Goal: Transaction & Acquisition: Purchase product/service

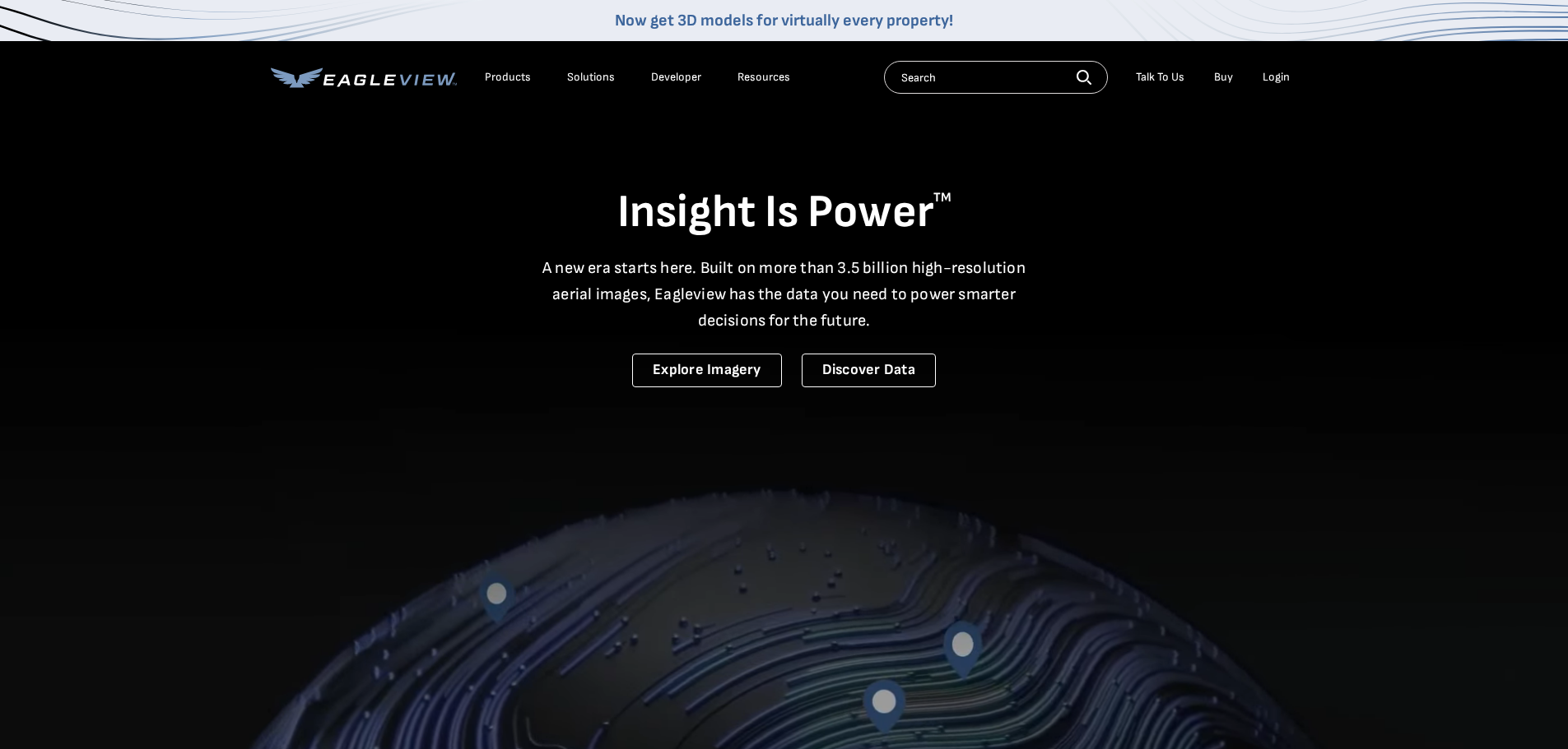
click at [1278, 79] on div "Login" at bounding box center [1276, 77] width 27 height 15
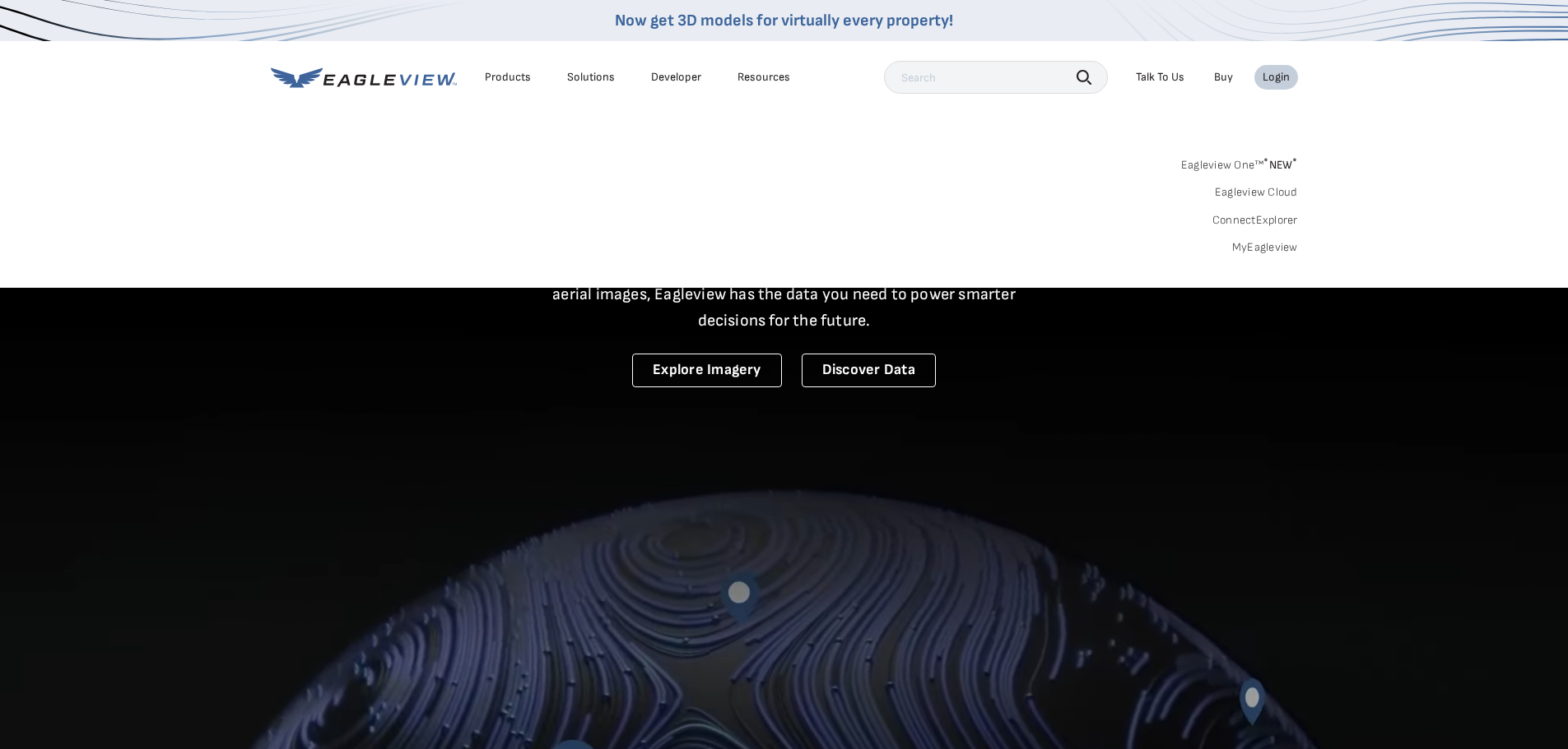
click at [1262, 241] on link "MyEagleview" at bounding box center [1264, 248] width 65 height 15
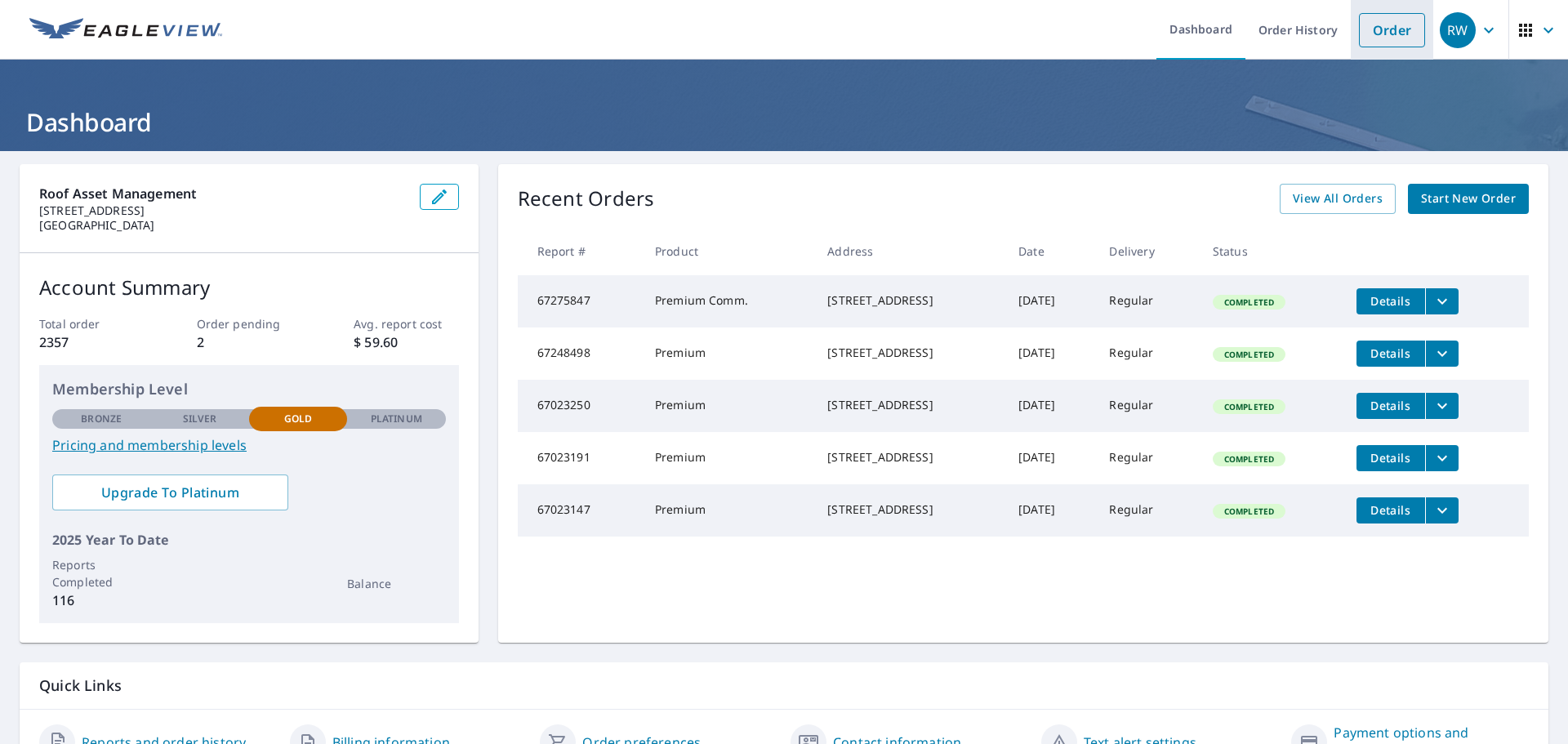
click at [1379, 30] on link "Order" at bounding box center [1391, 30] width 66 height 34
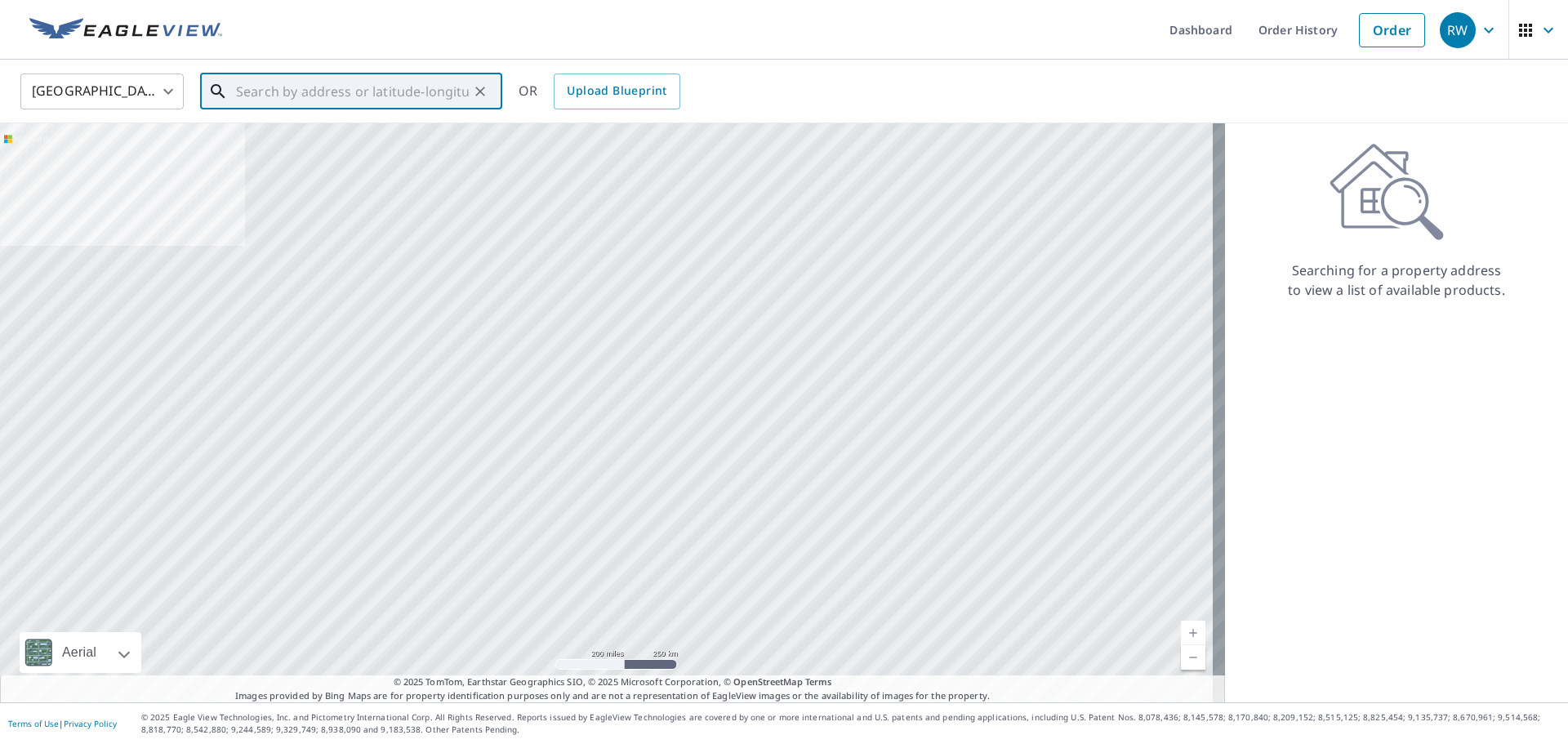
click at [250, 94] on input "text" at bounding box center [352, 91] width 233 height 46
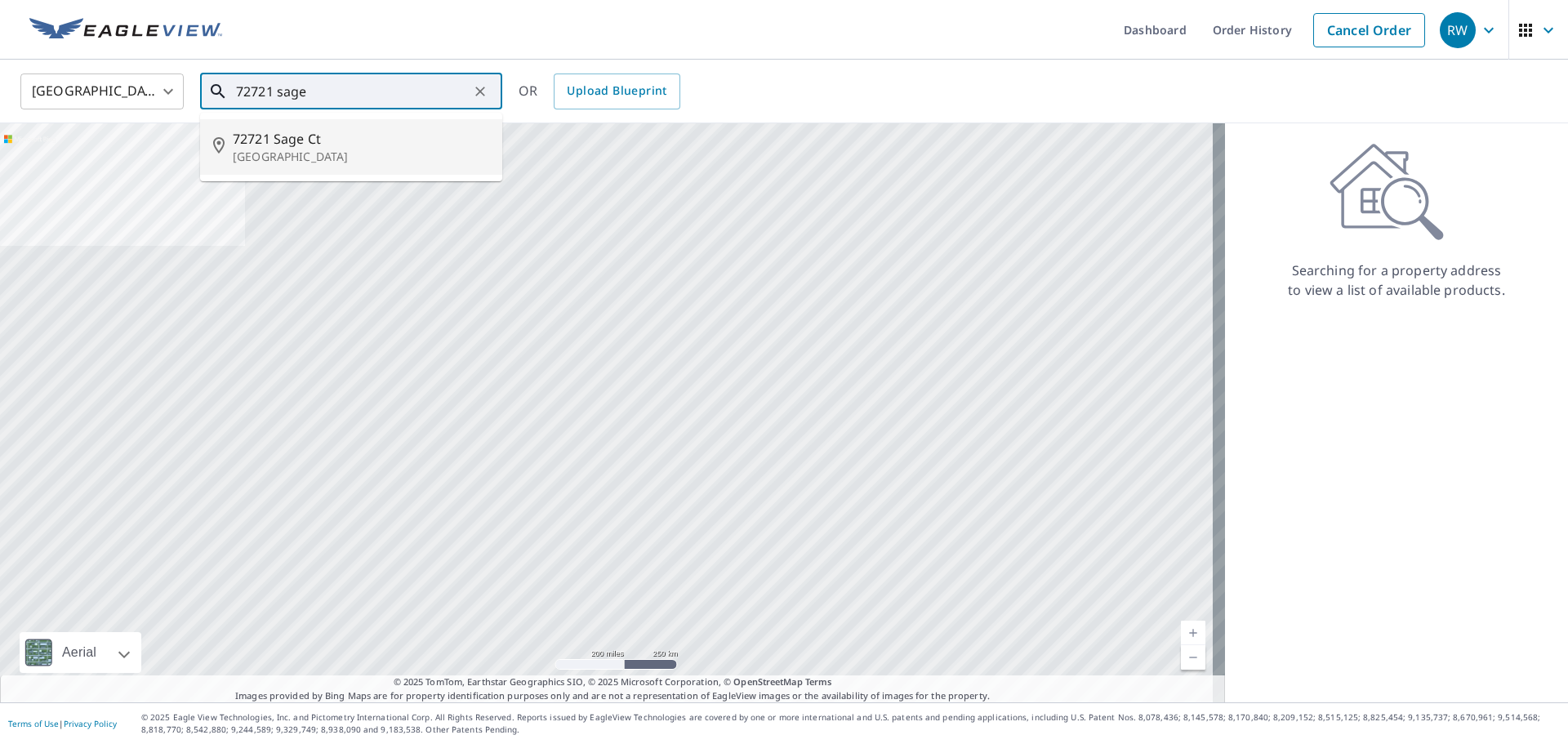
click at [295, 140] on span "72721 Sage Ct" at bounding box center [361, 139] width 257 height 19
type input "[STREET_ADDRESS]"
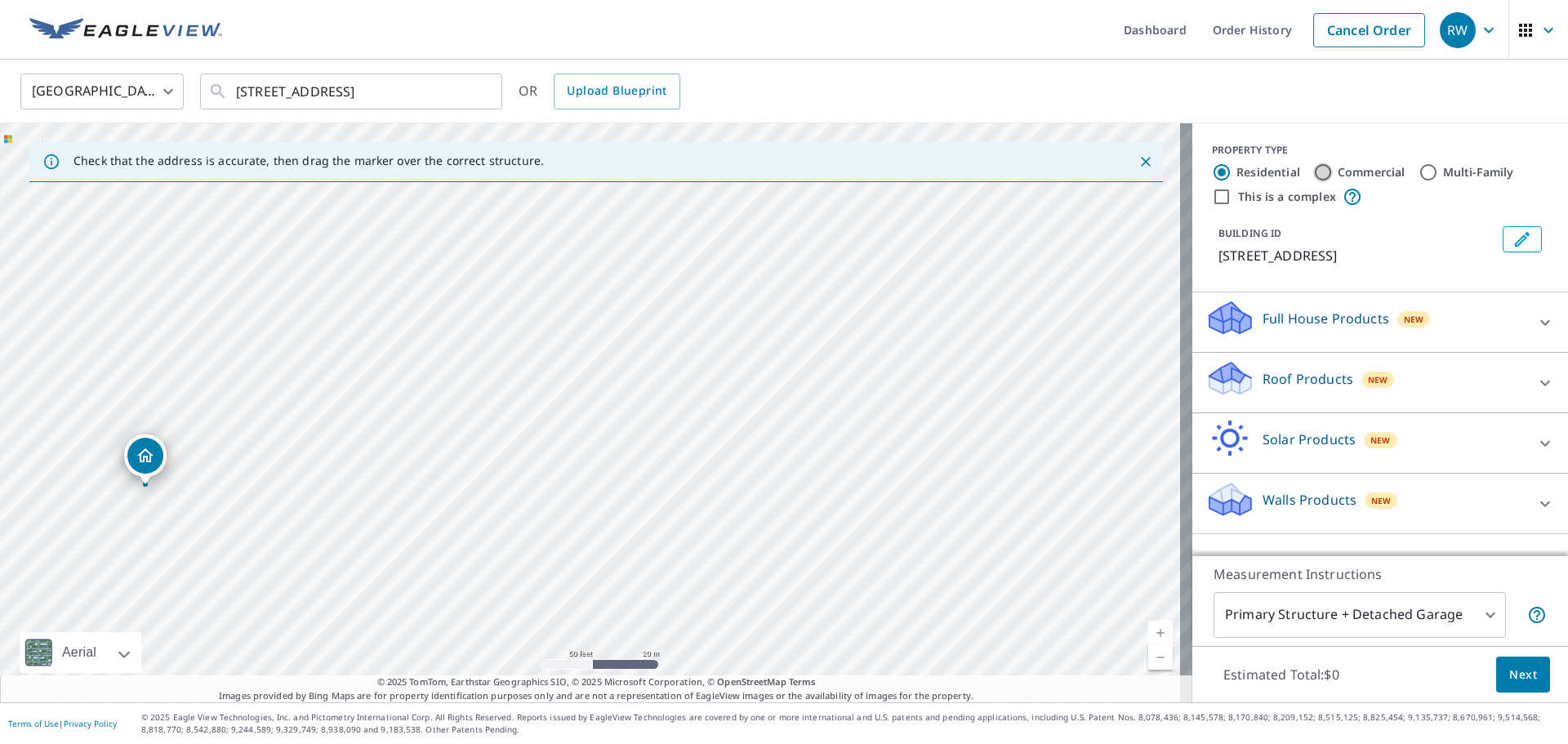
click at [1313, 173] on input "Commercial" at bounding box center [1323, 172] width 19 height 19
radio input "true"
type input "4"
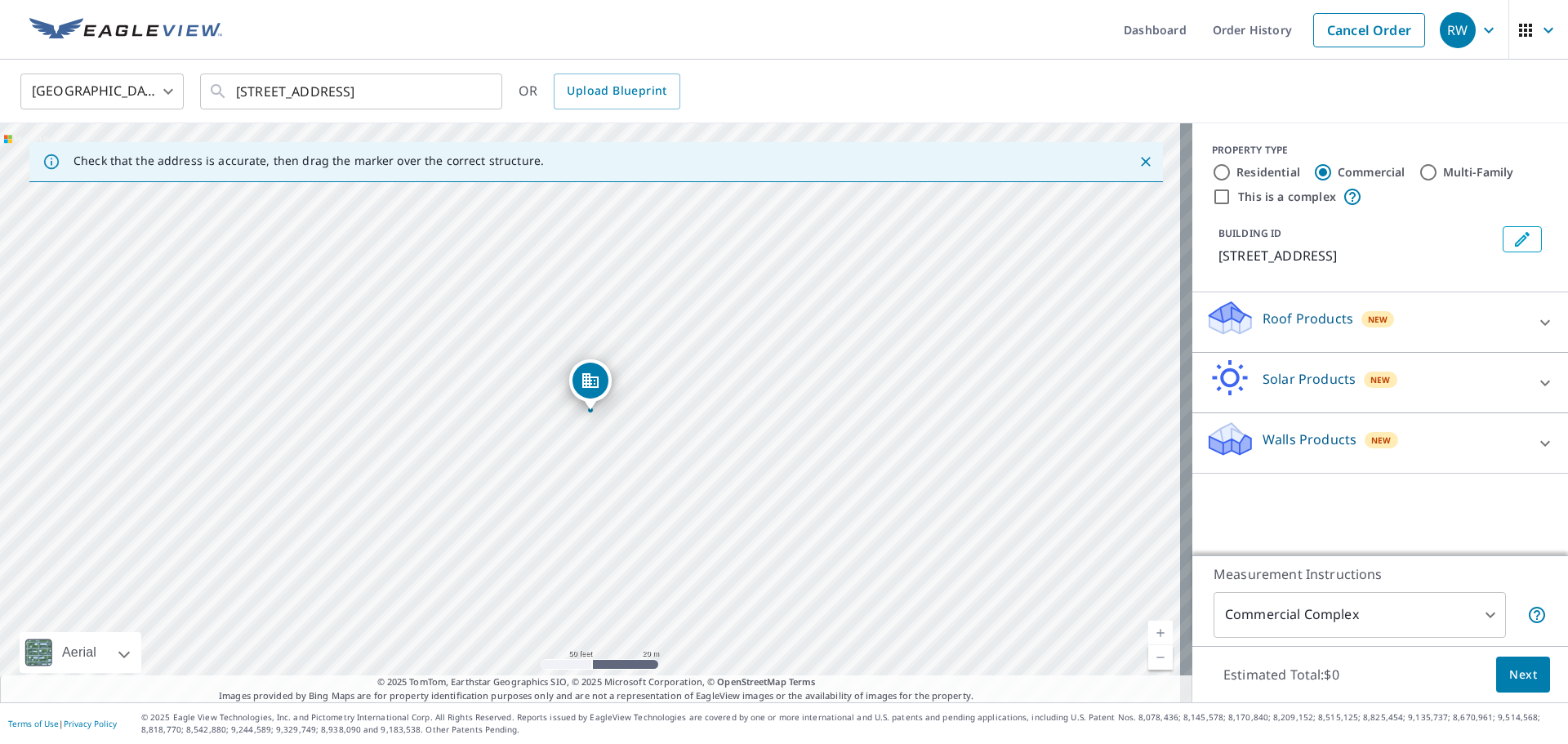
click at [1535, 321] on icon at bounding box center [1545, 322] width 19 height 19
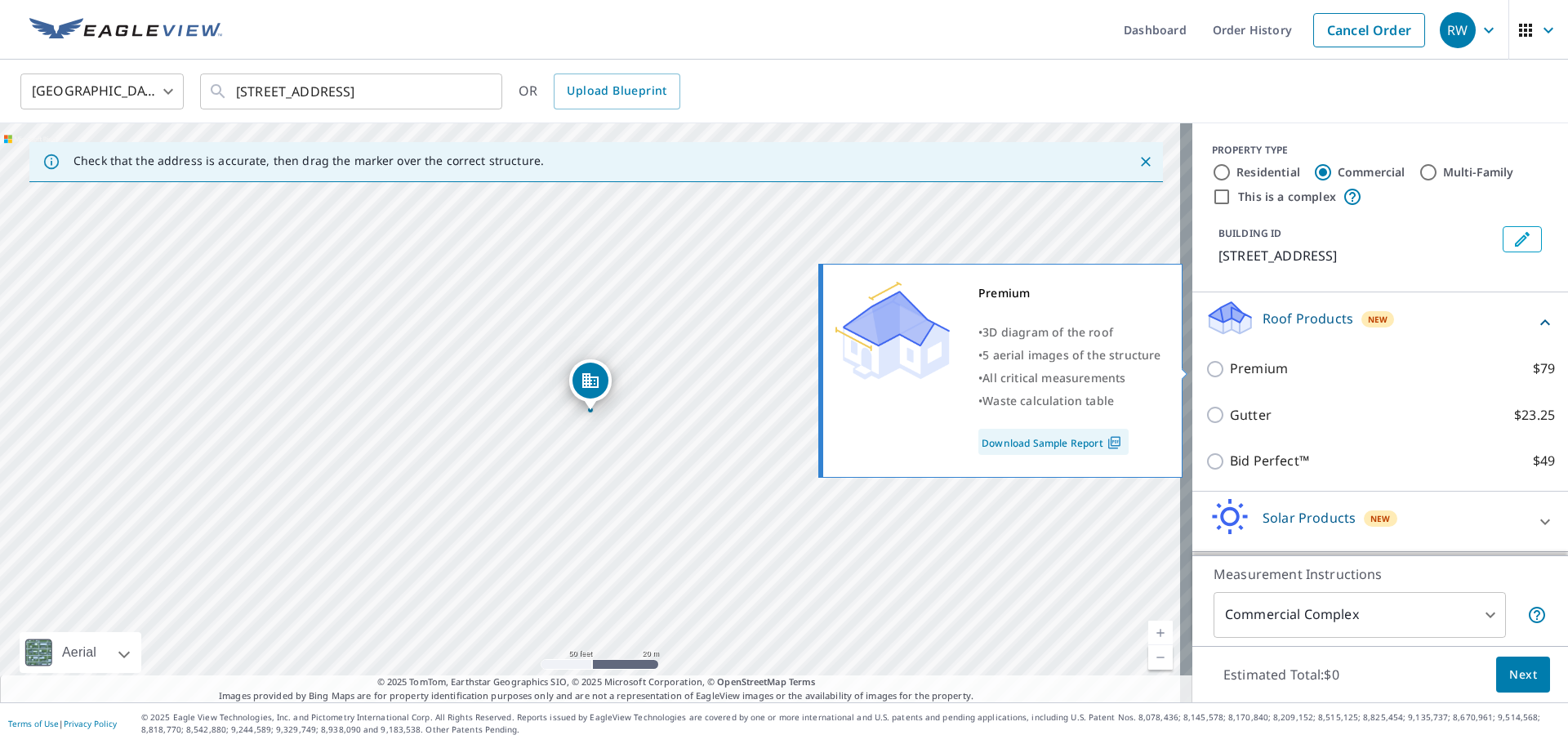
click at [1206, 369] on input "Premium $79" at bounding box center [1218, 369] width 25 height 19
checkbox input "true"
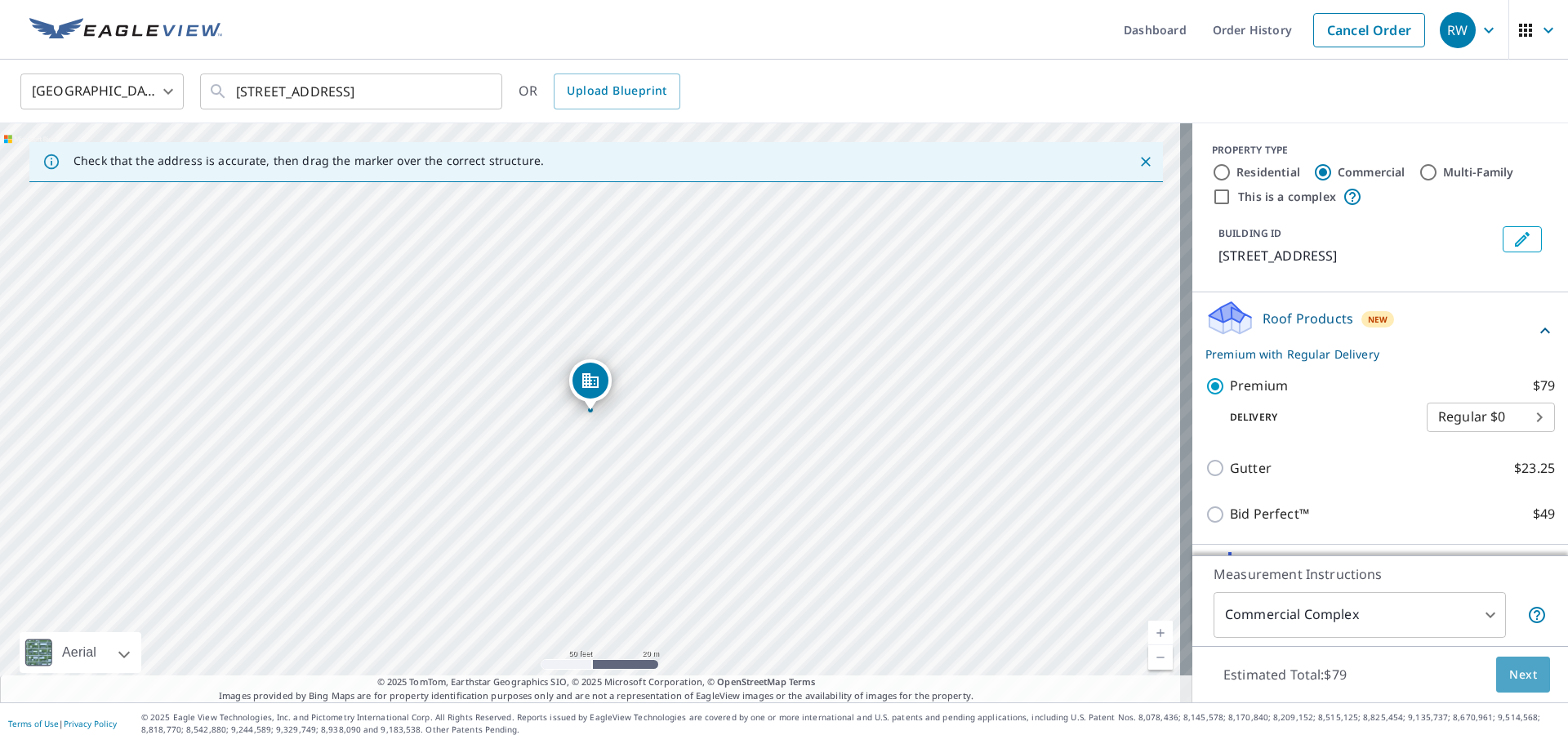
click at [1513, 683] on span "Next" at bounding box center [1524, 675] width 28 height 20
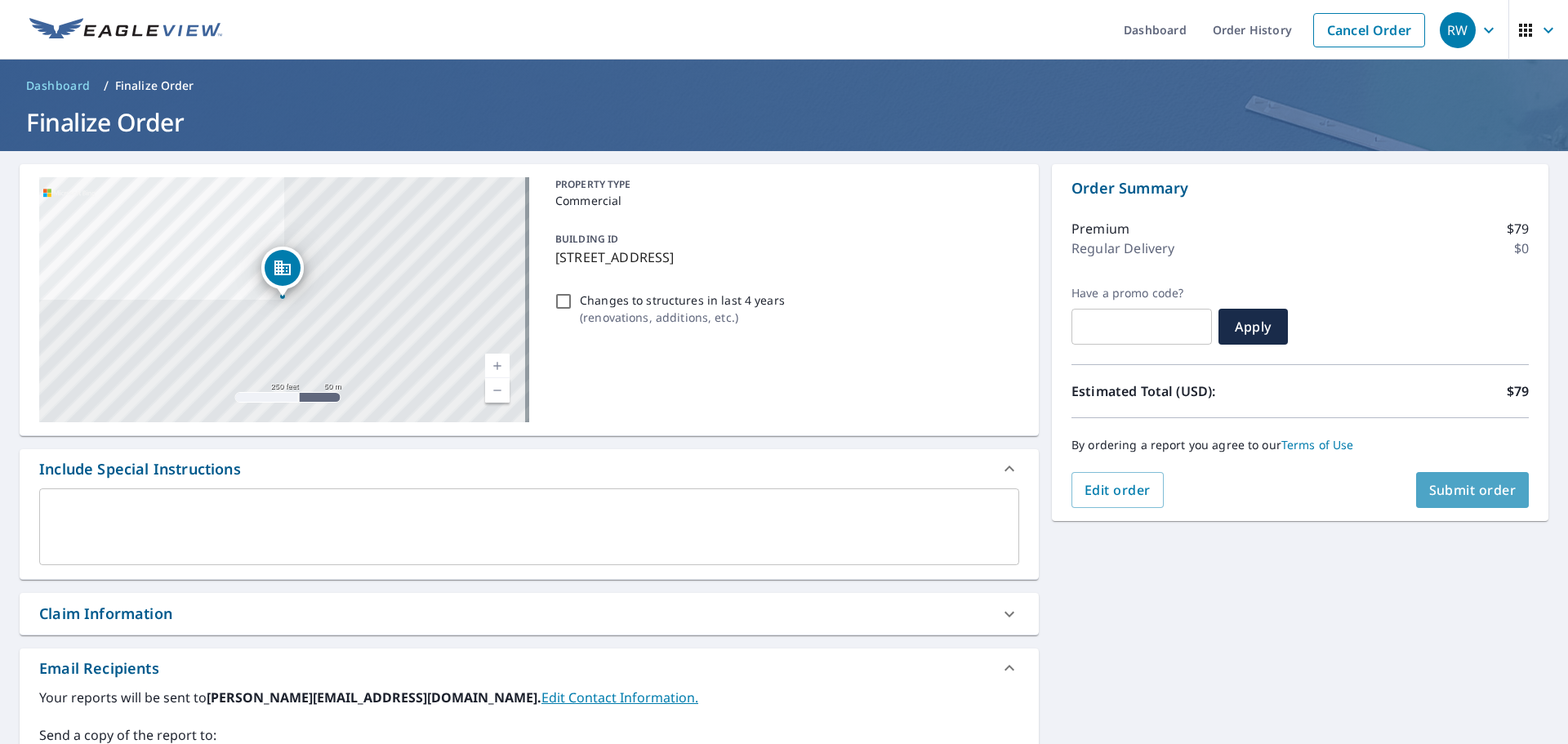
click at [1449, 487] on span "Submit order" at bounding box center [1473, 490] width 88 height 18
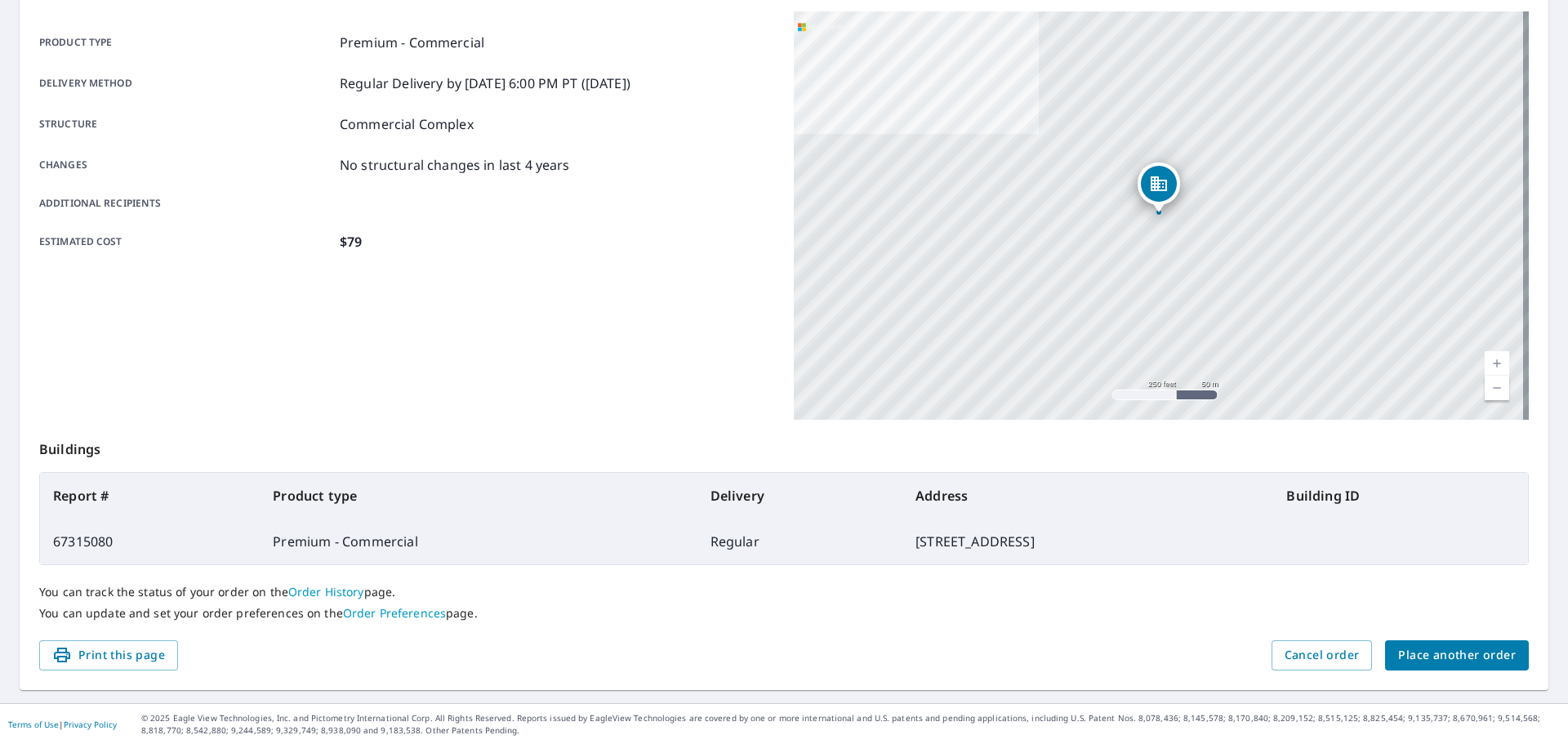
scroll to position [217, 0]
